Goal: Information Seeking & Learning: Learn about a topic

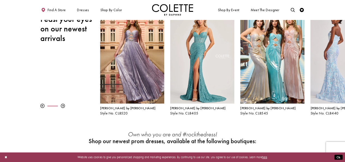
scroll to position [82, 0]
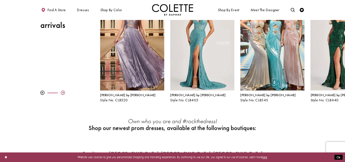
click at [63, 91] on div at bounding box center [63, 93] width 4 height 4
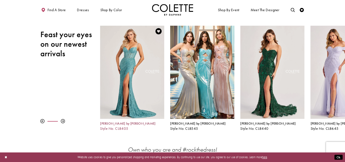
scroll to position [27, 0]
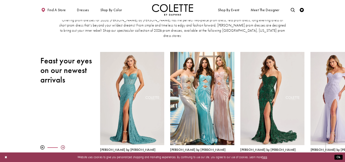
click at [62, 145] on div at bounding box center [63, 147] width 4 height 4
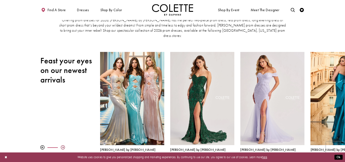
click at [62, 145] on div at bounding box center [63, 147] width 4 height 4
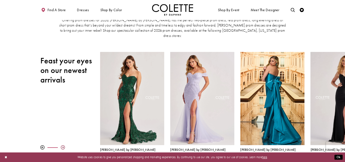
click at [62, 145] on div at bounding box center [63, 147] width 4 height 4
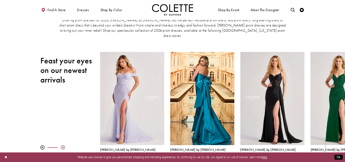
click at [62, 145] on div at bounding box center [63, 147] width 4 height 4
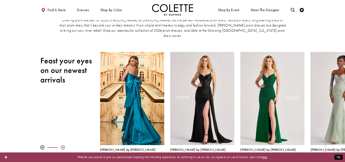
click at [62, 145] on div at bounding box center [63, 147] width 4 height 4
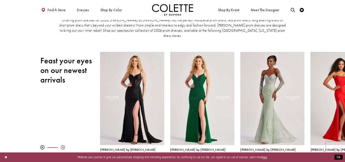
click at [62, 145] on div at bounding box center [63, 147] width 4 height 4
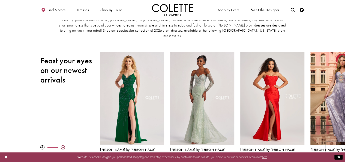
click at [62, 145] on div at bounding box center [63, 147] width 4 height 4
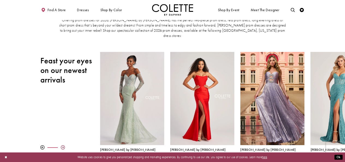
click at [62, 145] on div at bounding box center [63, 147] width 4 height 4
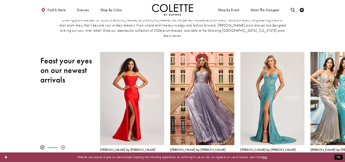
click at [62, 145] on div at bounding box center [63, 147] width 4 height 4
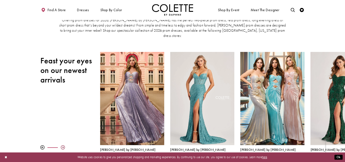
click at [62, 145] on div at bounding box center [63, 147] width 4 height 4
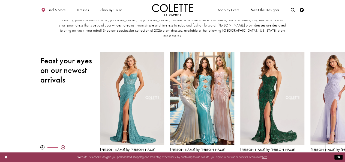
click at [62, 145] on div at bounding box center [63, 147] width 4 height 4
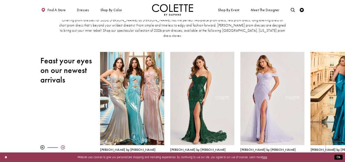
click at [62, 145] on div at bounding box center [63, 147] width 4 height 4
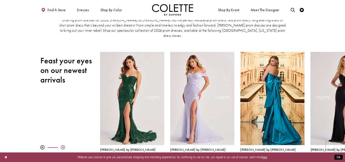
click at [62, 145] on div at bounding box center [63, 147] width 4 height 4
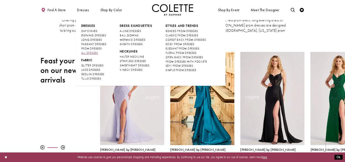
click at [90, 52] on span "ALL DRESSES" at bounding box center [89, 53] width 17 height 4
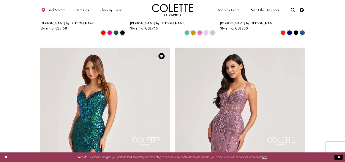
scroll to position [573, 0]
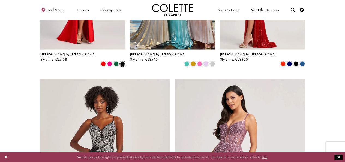
click at [122, 61] on span "Product List" at bounding box center [122, 63] width 5 height 5
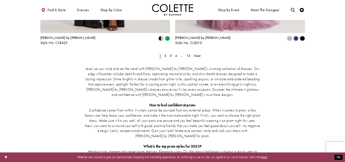
scroll to position [818, 0]
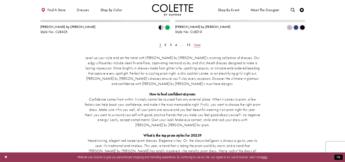
click at [196, 43] on span "Next" at bounding box center [197, 45] width 7 height 4
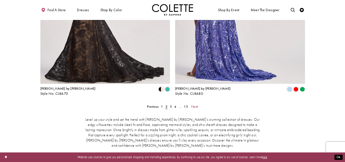
scroll to position [759, 0]
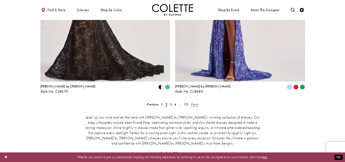
click at [196, 102] on span "Next" at bounding box center [194, 104] width 7 height 4
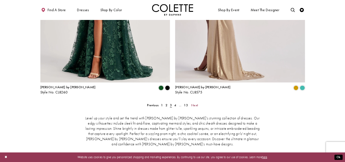
scroll to position [759, 0]
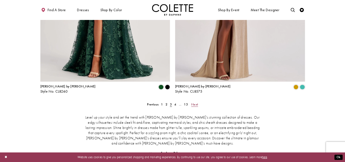
click at [196, 102] on span "Next" at bounding box center [194, 104] width 7 height 4
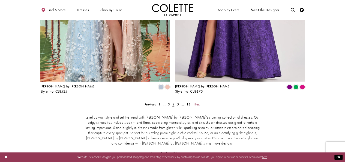
scroll to position [704, 0]
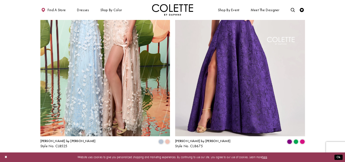
click at [198, 157] on span "Next" at bounding box center [197, 159] width 7 height 4
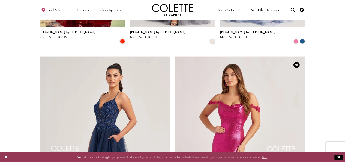
scroll to position [622, 0]
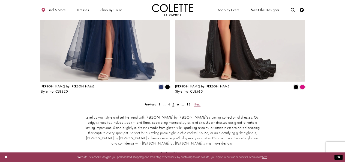
click at [198, 102] on span "Next" at bounding box center [197, 104] width 7 height 4
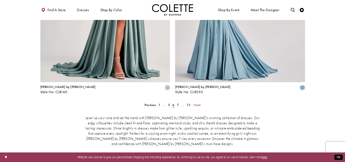
scroll to position [786, 0]
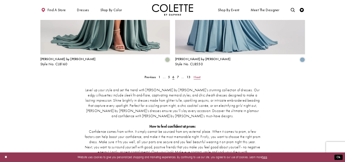
click at [199, 75] on span "Next" at bounding box center [197, 77] width 7 height 4
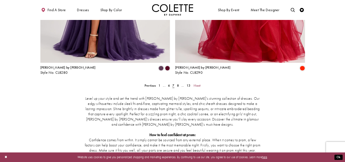
scroll to position [786, 0]
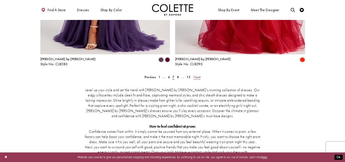
click at [198, 75] on span "Next" at bounding box center [197, 77] width 7 height 4
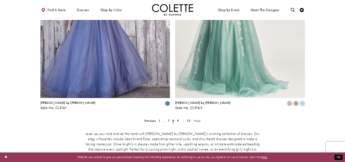
scroll to position [759, 0]
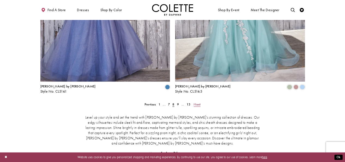
click at [198, 102] on span "Next" at bounding box center [197, 104] width 7 height 4
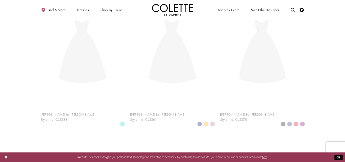
scroll to position [22, 0]
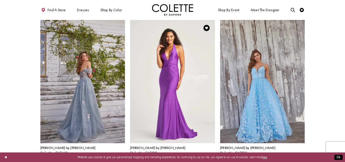
click at [204, 148] on div "Colette by Daphne Style No. CL5199 Skip Color List #a709c5dd67 to end Color Lis…" at bounding box center [172, 151] width 85 height 17
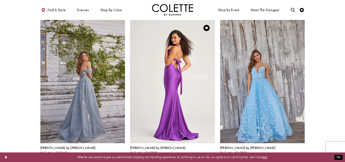
scroll to position [50, 0]
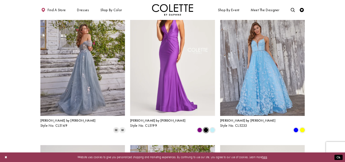
click at [206, 127] on span "Product List" at bounding box center [205, 129] width 5 height 5
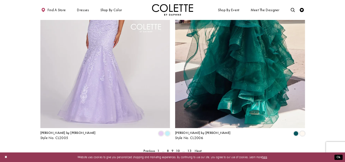
scroll to position [732, 0]
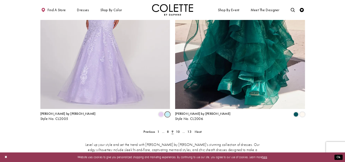
click at [167, 112] on span "Product List" at bounding box center [167, 114] width 5 height 5
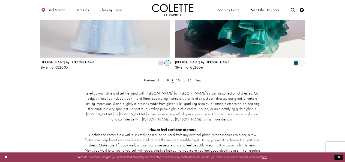
scroll to position [786, 0]
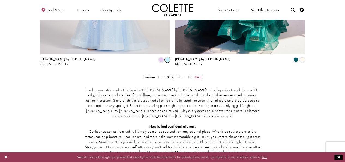
click at [201, 75] on span "Next" at bounding box center [198, 77] width 7 height 4
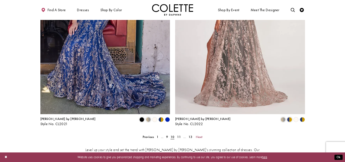
scroll to position [759, 0]
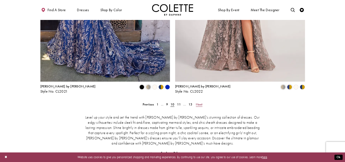
click at [197, 102] on span "Next" at bounding box center [199, 104] width 7 height 4
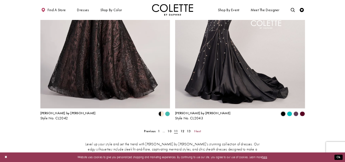
scroll to position [786, 0]
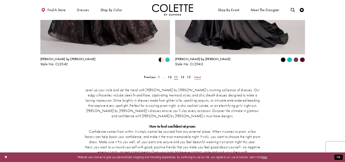
click at [197, 75] on span "Next" at bounding box center [197, 77] width 7 height 4
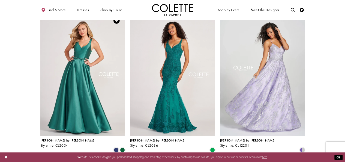
scroll to position [213, 0]
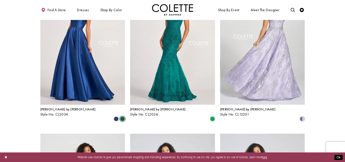
click at [122, 116] on span "Product List" at bounding box center [122, 118] width 5 height 5
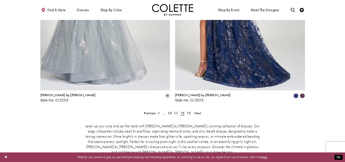
scroll to position [759, 0]
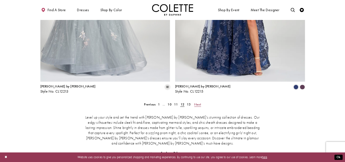
click at [199, 102] on span "Next" at bounding box center [197, 104] width 7 height 4
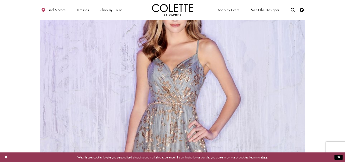
scroll to position [541, 0]
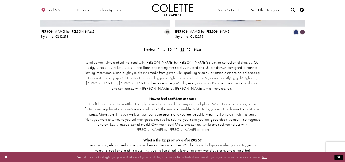
scroll to position [813, 0]
click at [158, 47] on span "1" at bounding box center [159, 49] width 2 height 4
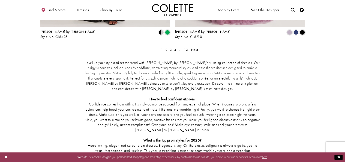
scroll to position [22, 0]
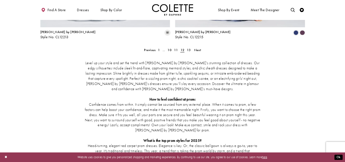
scroll to position [813, 0]
click at [159, 47] on span "1" at bounding box center [159, 49] width 2 height 4
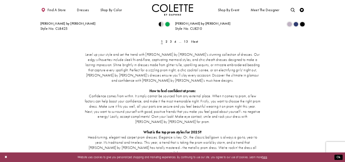
scroll to position [841, 0]
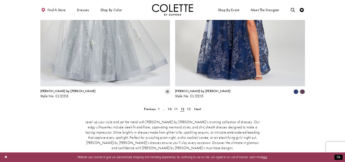
scroll to position [751, 0]
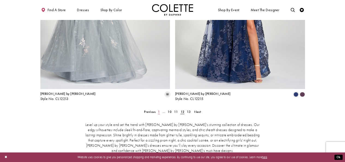
click at [160, 109] on span "1" at bounding box center [159, 111] width 2 height 4
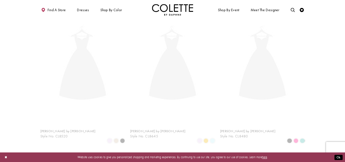
scroll to position [22, 0]
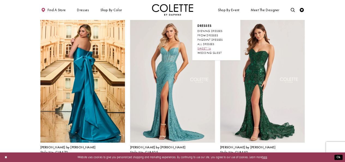
click at [204, 48] on span "SWEET 16" at bounding box center [203, 49] width 13 height 4
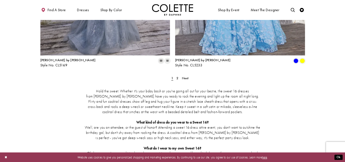
scroll to position [791, 0]
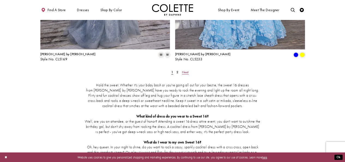
click at [188, 70] on span "Next" at bounding box center [185, 72] width 7 height 4
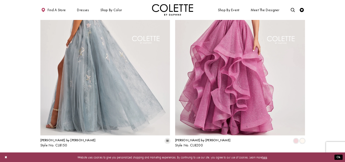
scroll to position [541, 0]
